Goal: Contribute content

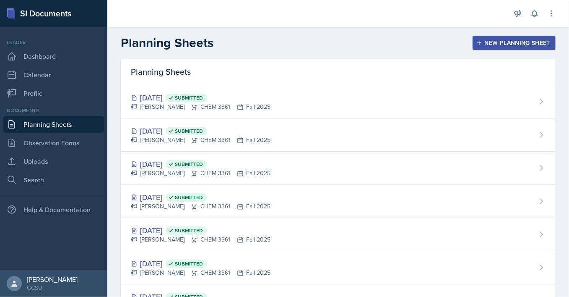
click at [493, 45] on div "New Planning Sheet" at bounding box center [514, 42] width 72 height 7
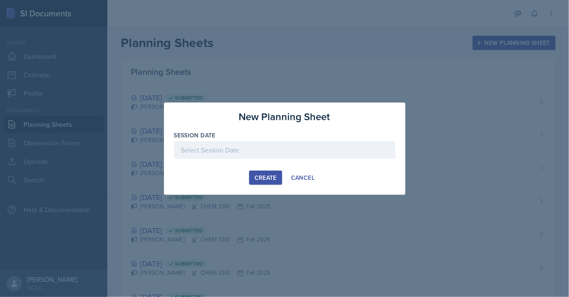
click at [287, 153] on div at bounding box center [284, 150] width 221 height 18
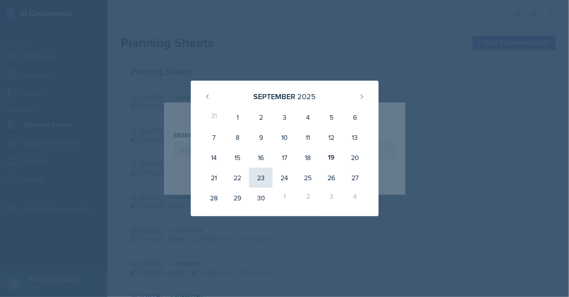
click at [263, 175] on div "23" at bounding box center [260, 177] width 23 height 20
type input "[DATE]"
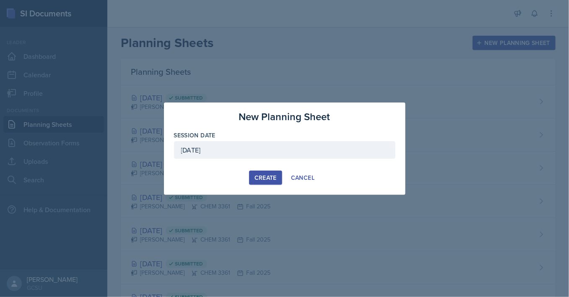
click at [271, 176] on div "Create" at bounding box center [266, 177] width 22 height 7
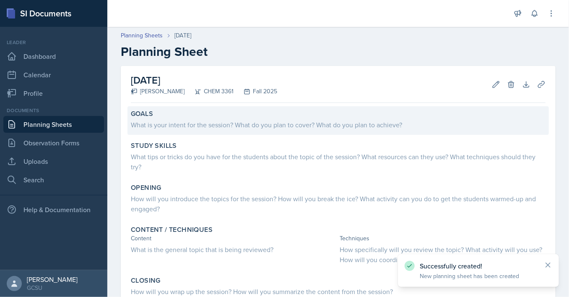
click at [205, 119] on div "What is your intent for the session? What do you plan to cover? What do you pla…" at bounding box center [338, 124] width 415 height 12
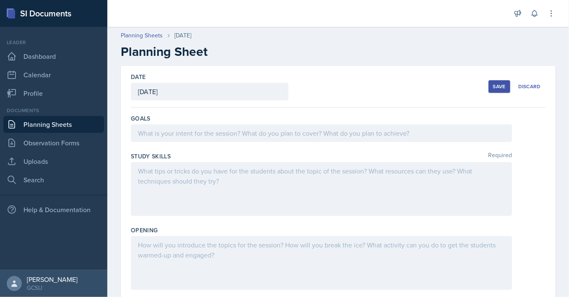
click at [205, 133] on div at bounding box center [321, 133] width 381 height 18
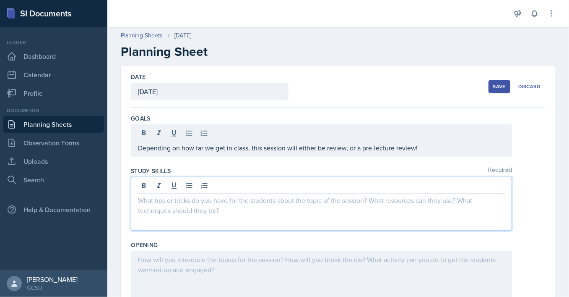
click at [223, 188] on div at bounding box center [321, 204] width 381 height 54
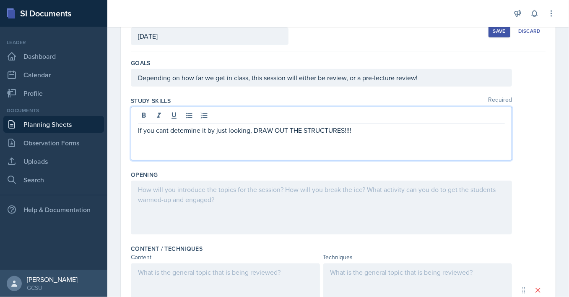
scroll to position [65, 0]
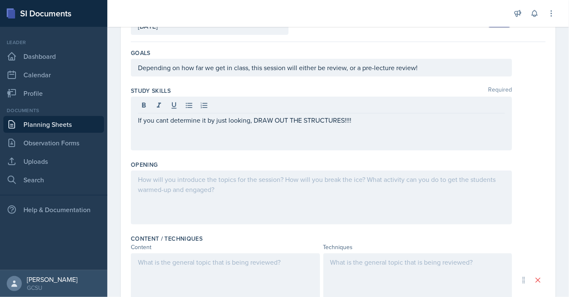
click at [281, 187] on div at bounding box center [321, 197] width 381 height 54
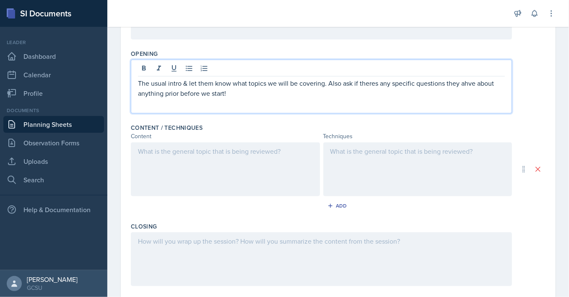
scroll to position [179, 0]
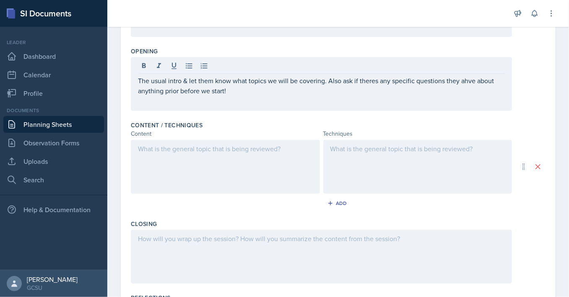
click at [209, 162] on div at bounding box center [225, 167] width 189 height 54
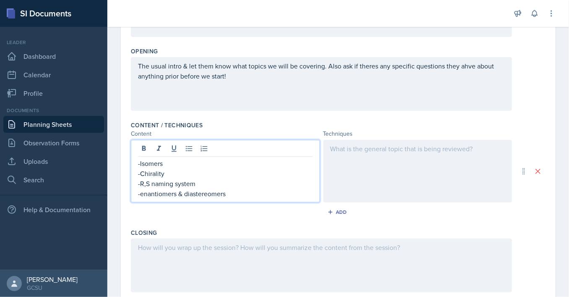
click at [177, 172] on p "-Chirality" at bounding box center [225, 173] width 175 height 10
click at [230, 196] on p "-enantiomers & diastereomers" at bounding box center [225, 193] width 175 height 10
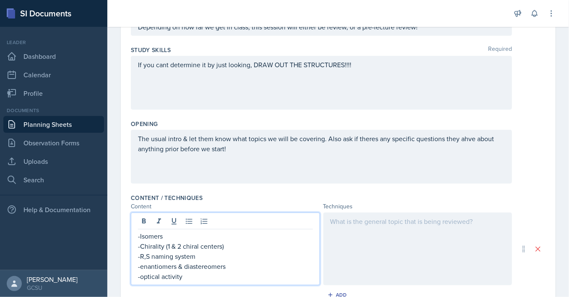
scroll to position [94, 0]
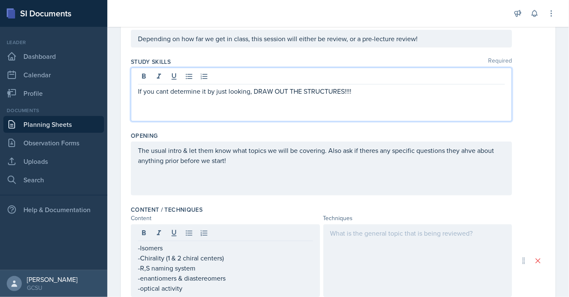
click at [365, 78] on div "If you cant determine it by just looking, DRAW OUT THE STRUCTURES!!!!" at bounding box center [321, 95] width 381 height 54
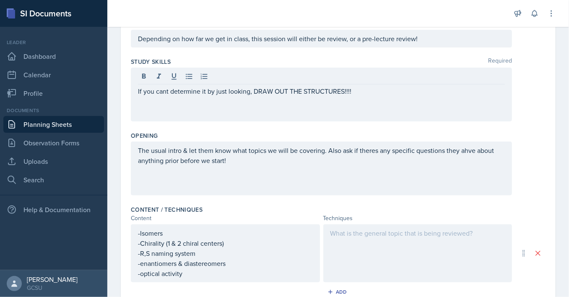
click at [424, 45] on div "Depending on how far we get in class, this session will either be review, or a …" at bounding box center [321, 39] width 381 height 18
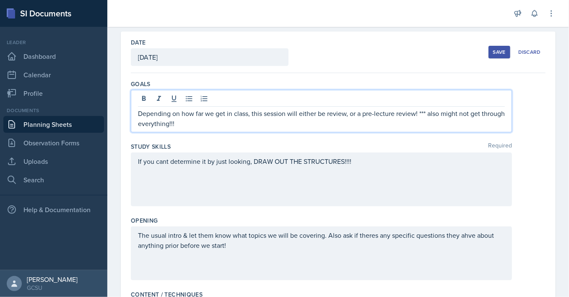
scroll to position [20, 0]
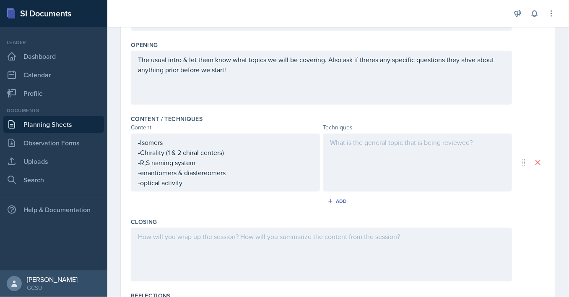
click at [400, 154] on div at bounding box center [417, 162] width 189 height 58
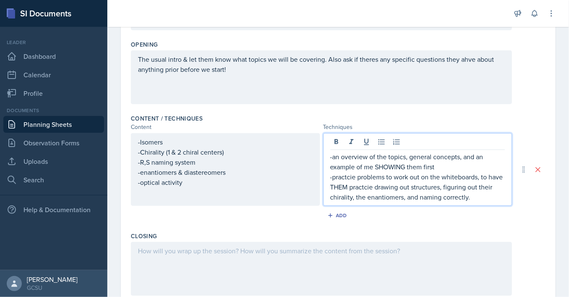
click at [354, 198] on p "-practcie problems to work out on the whiteboards, to have THEM practcie drawin…" at bounding box center [417, 187] width 175 height 30
click at [405, 197] on p "-practcie problems to work out on the whiteboards, to have THEM practcie drawin…" at bounding box center [417, 187] width 175 height 30
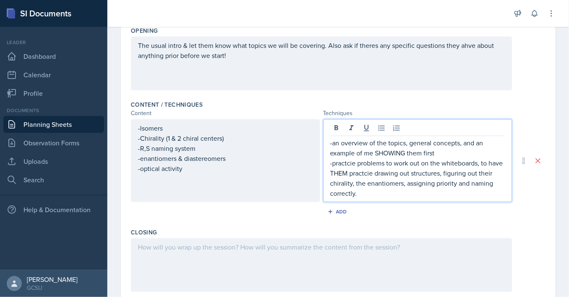
scroll to position [211, 0]
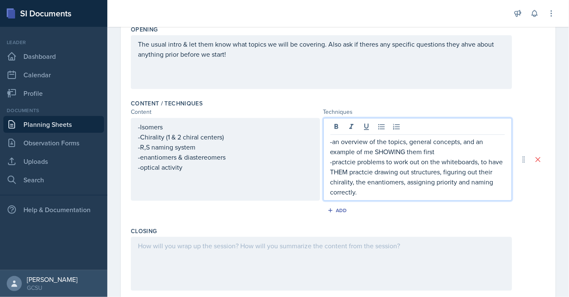
click at [349, 164] on p "-practcie problems to work out on the whiteboards, to have THEM practcie drawin…" at bounding box center [417, 176] width 175 height 40
click at [352, 163] on p "-practcie problems to work out on the whiteboards, to have THEM practcie drawin…" at bounding box center [417, 176] width 175 height 40
click at [370, 173] on p "-practice problems to work out on the whiteboards, to have THEM practcie drawin…" at bounding box center [417, 176] width 175 height 40
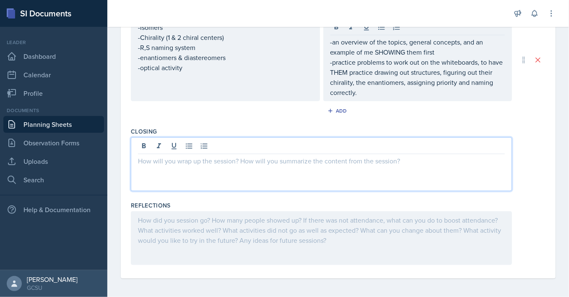
click at [273, 141] on div at bounding box center [321, 164] width 381 height 54
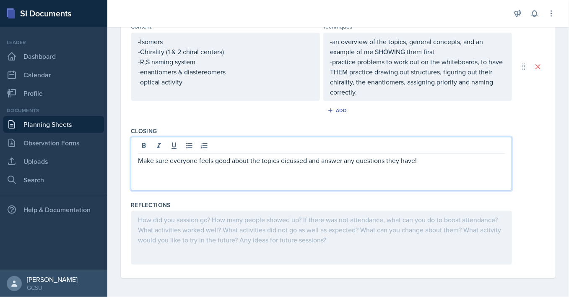
click at [288, 161] on p "Make sure everyone feels good about the topics dicussed and answer any question…" at bounding box center [321, 160] width 367 height 10
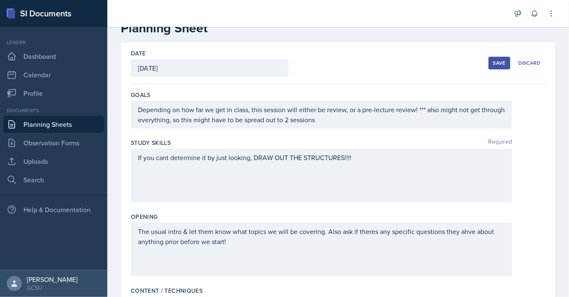
scroll to position [0, 0]
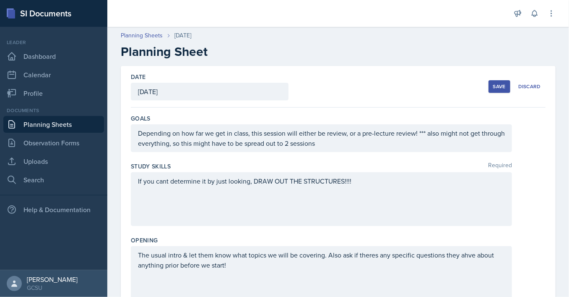
click at [502, 90] on div "Save" at bounding box center [499, 86] width 13 height 7
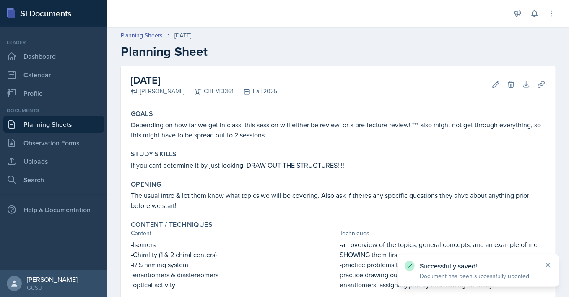
scroll to position [133, 0]
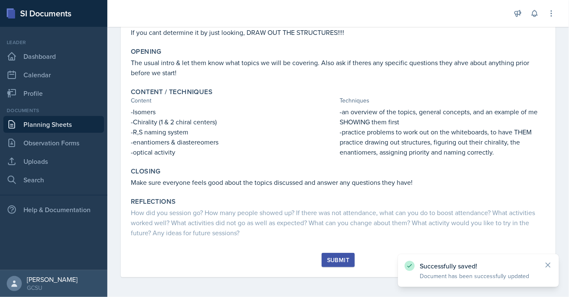
click at [344, 253] on button "Submit" at bounding box center [338, 259] width 33 height 14
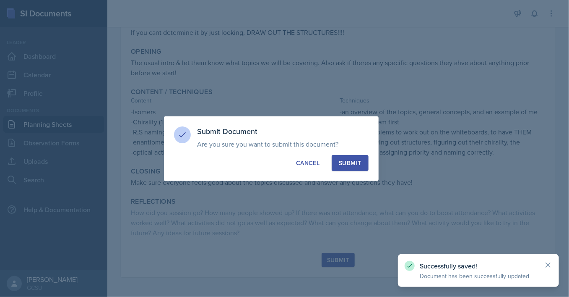
click at [360, 159] on div "Submit" at bounding box center [350, 163] width 22 height 8
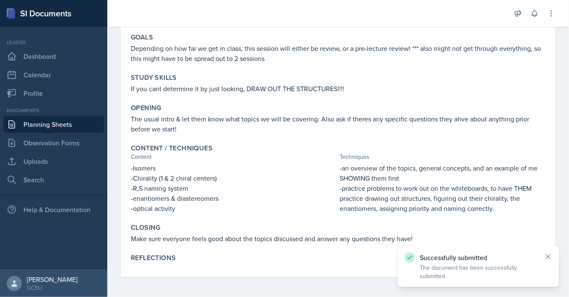
scroll to position [0, 0]
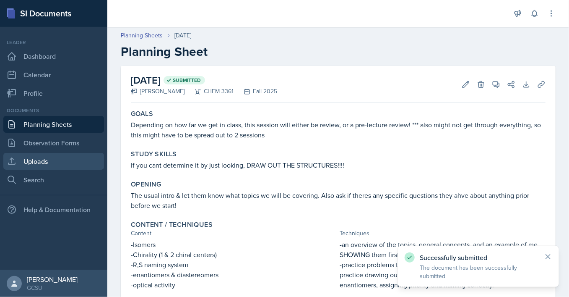
click at [66, 159] on link "Uploads" at bounding box center [53, 161] width 101 height 17
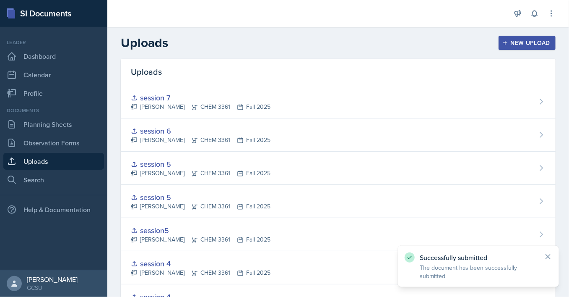
click at [546, 44] on div "New Upload" at bounding box center [527, 42] width 47 height 7
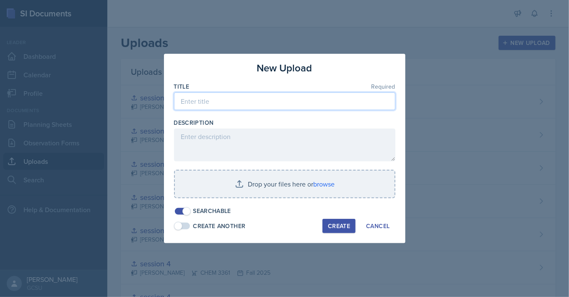
click at [258, 104] on input at bounding box center [284, 101] width 221 height 18
type input "session 8"
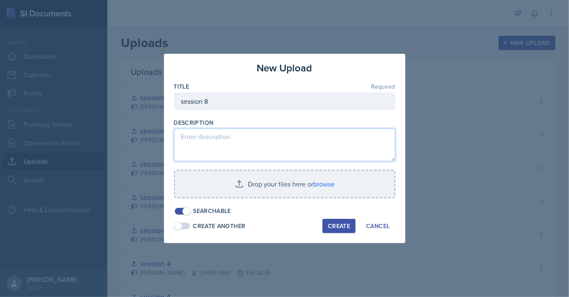
click at [258, 136] on textarea at bounding box center [284, 144] width 221 height 33
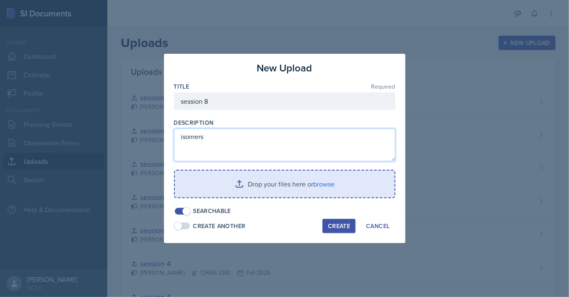
type textarea "isomers"
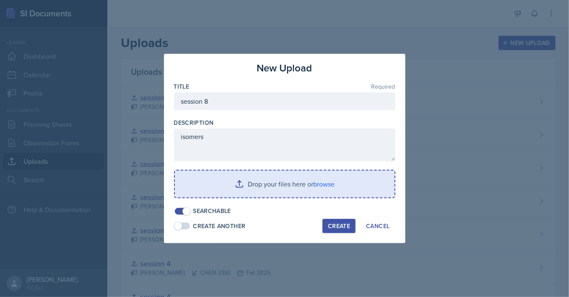
click at [278, 177] on input "file" at bounding box center [285, 183] width 220 height 27
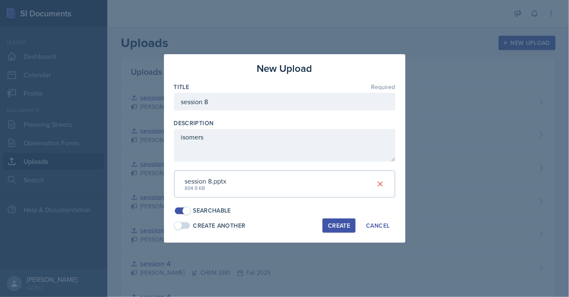
click at [334, 223] on div "Create" at bounding box center [339, 225] width 22 height 7
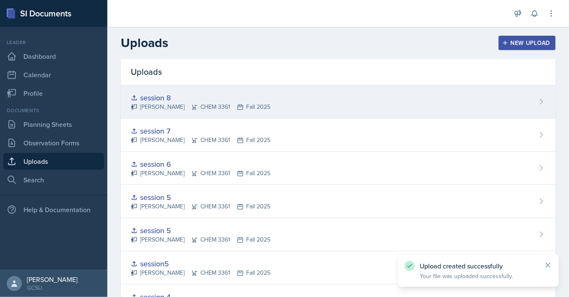
click at [283, 103] on div "session 8 [PERSON_NAME] CHEM 3361 Fall 2025" at bounding box center [338, 101] width 435 height 33
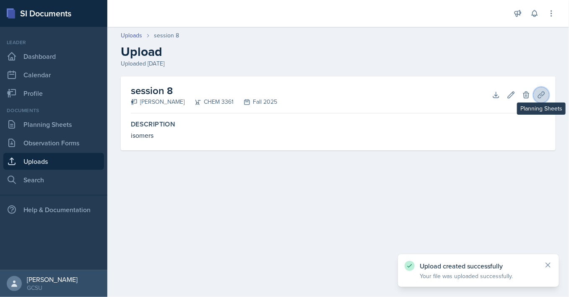
click at [541, 94] on icon at bounding box center [541, 94] width 6 height 6
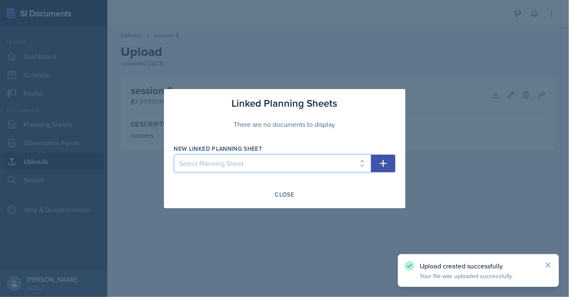
click at [174, 154] on select "Select Planning Sheet [DATE] [DATE] [DATE] [DATE] [DATE] [DATE] [DATE] [DATE] […" at bounding box center [272, 163] width 197 height 18
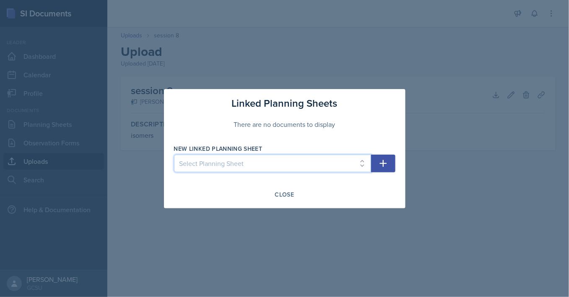
select select "c37c709b-dba1-4a22-95a4-1bd14a1d2116"
click option "[DATE]" at bounding box center [0, 0] width 0 height 0
click at [286, 193] on div "Close" at bounding box center [284, 194] width 19 height 7
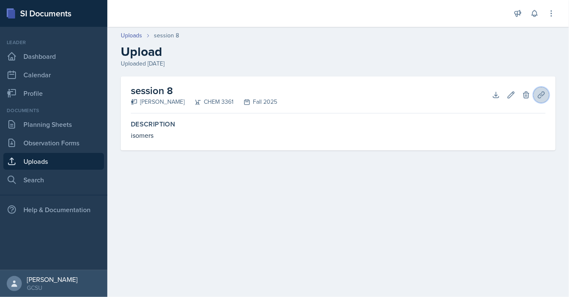
click at [538, 100] on button "Planning Sheets" at bounding box center [541, 94] width 15 height 15
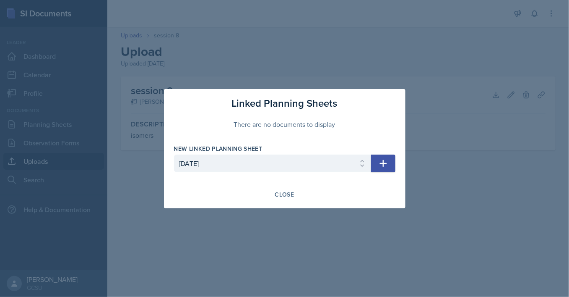
click at [393, 167] on button "button" at bounding box center [383, 163] width 24 height 18
select select
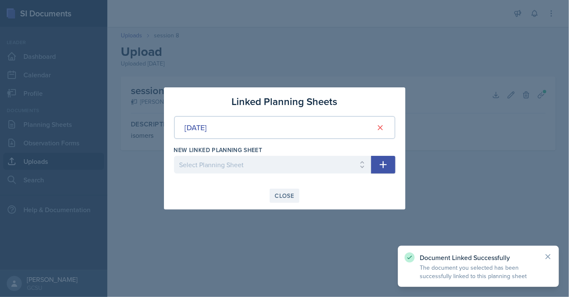
click at [288, 190] on button "Close" at bounding box center [285, 195] width 30 height 14
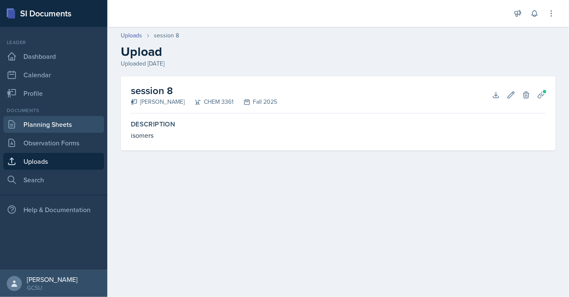
click at [54, 121] on link "Planning Sheets" at bounding box center [53, 124] width 101 height 17
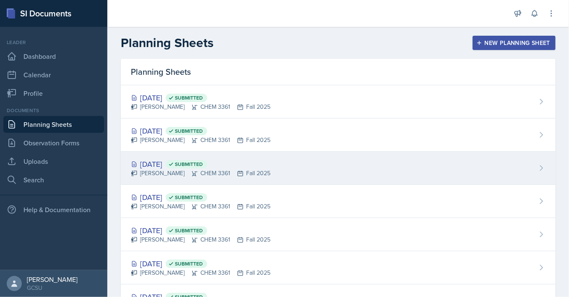
click at [265, 167] on div "[DATE] Submitted" at bounding box center [201, 163] width 140 height 11
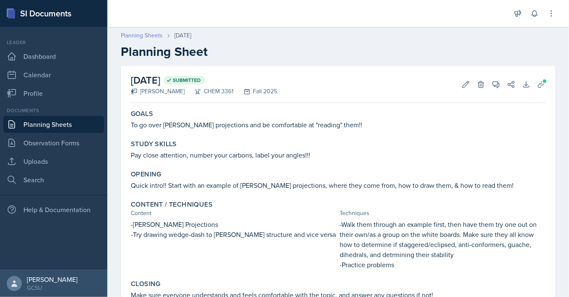
click at [146, 34] on link "Planning Sheets" at bounding box center [142, 35] width 42 height 9
